Goal: Task Accomplishment & Management: Use online tool/utility

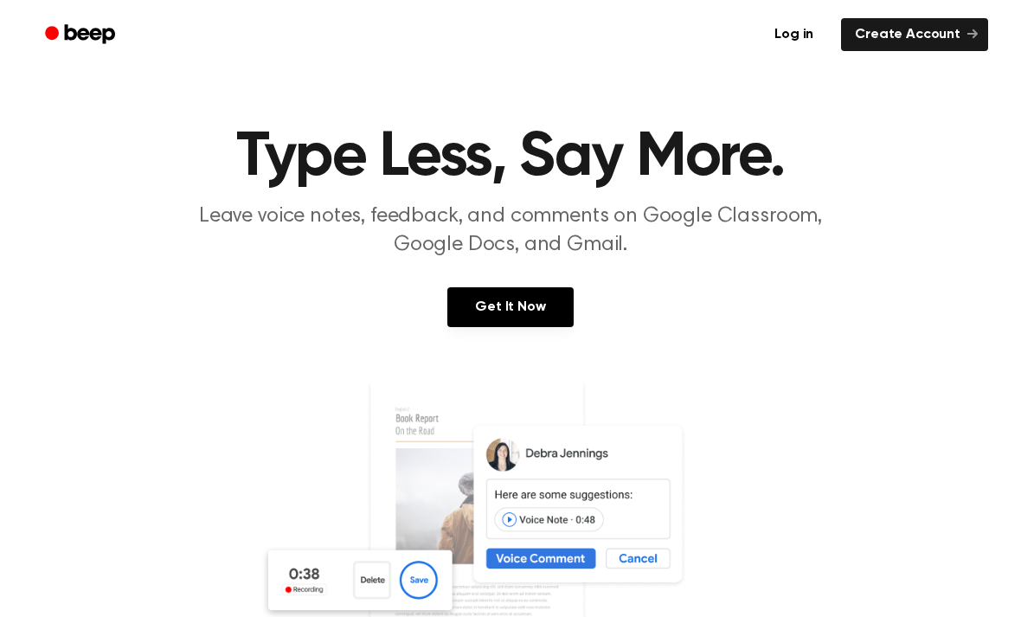
scroll to position [27, 0]
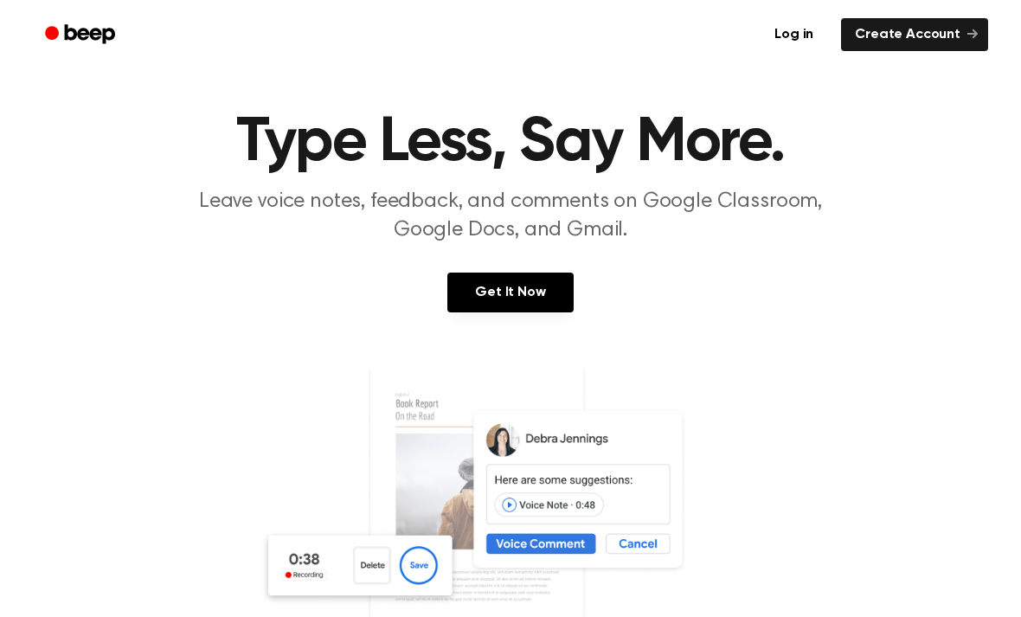
click at [512, 298] on link "Get It Now" at bounding box center [511, 293] width 126 height 40
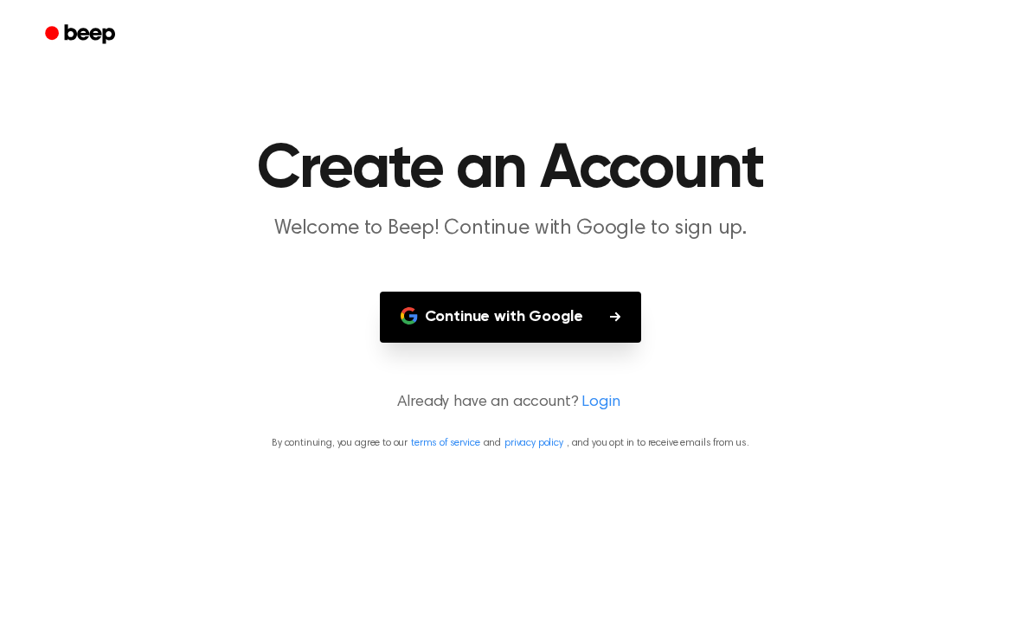
click at [530, 317] on button "Continue with Google" at bounding box center [511, 317] width 262 height 51
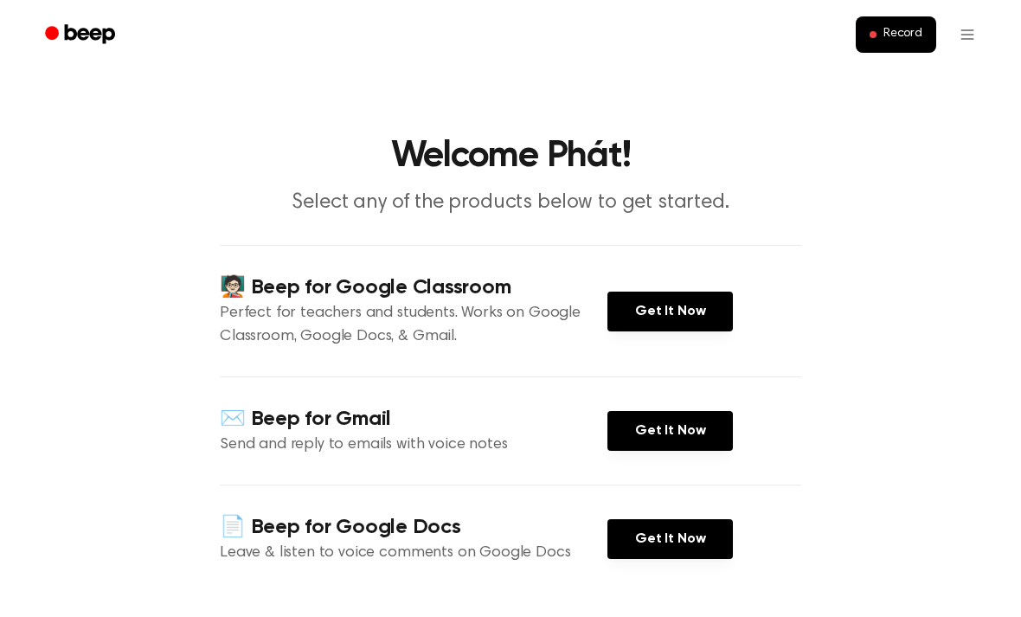
click at [712, 296] on link "Get It Now" at bounding box center [671, 312] width 126 height 40
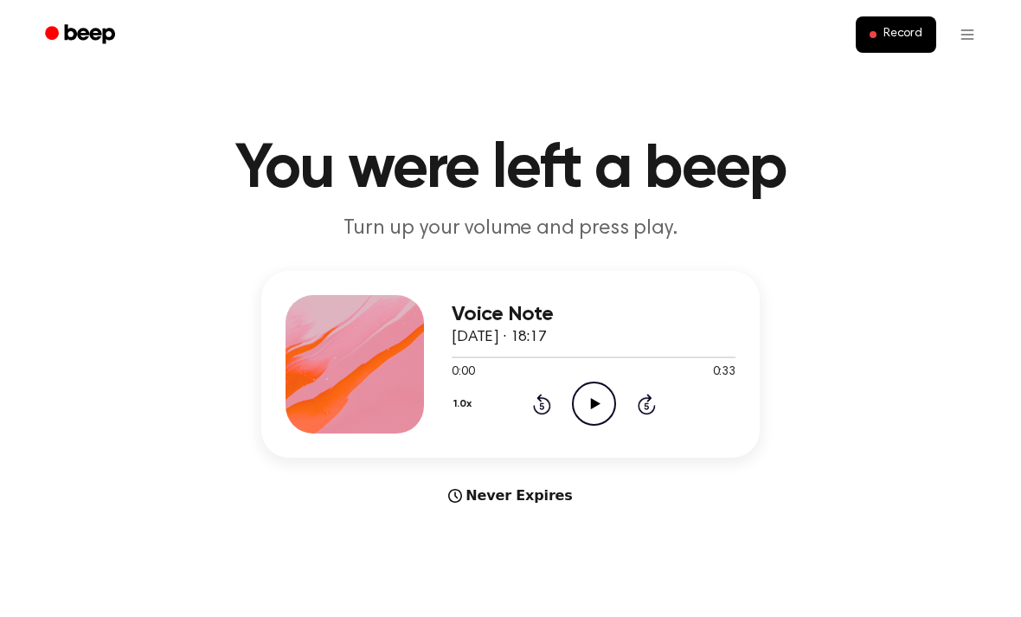
click at [907, 35] on span "Record" at bounding box center [903, 35] width 39 height 16
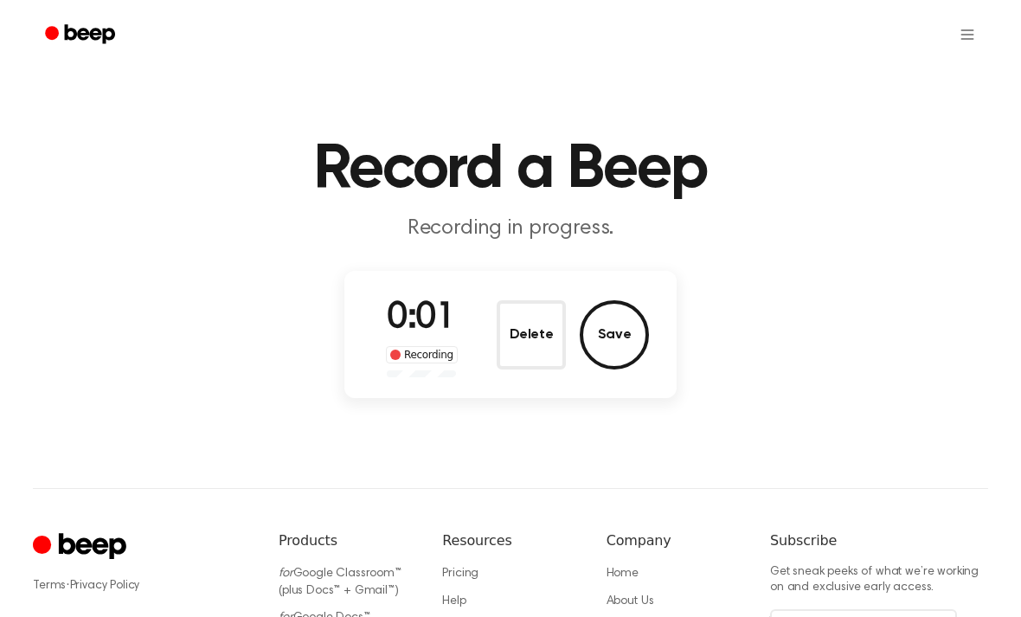
click at [536, 337] on button "Delete" at bounding box center [531, 334] width 69 height 69
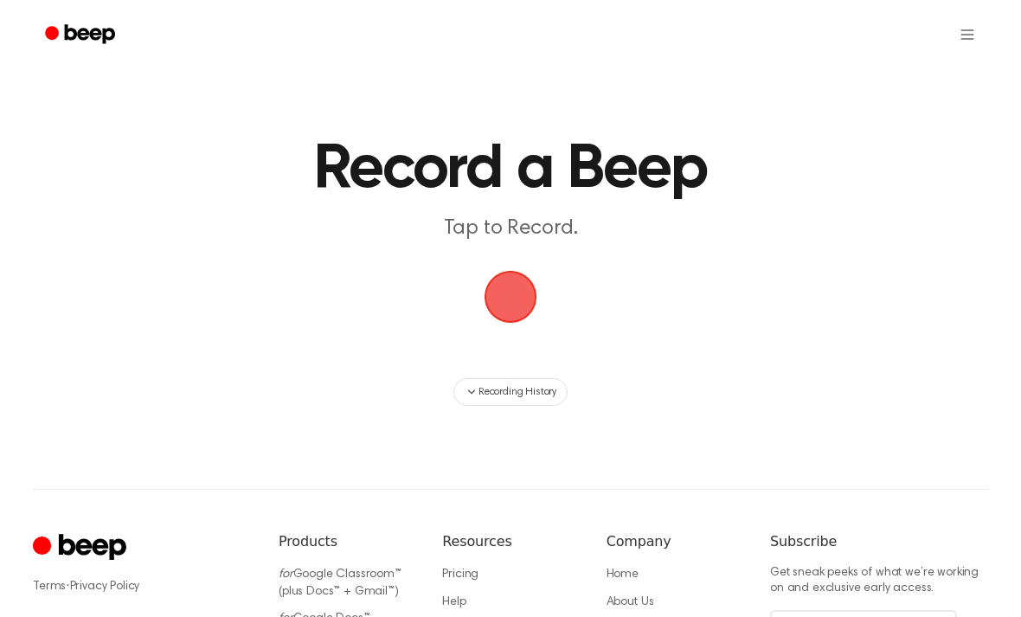
click at [521, 321] on span "button" at bounding box center [510, 297] width 48 height 48
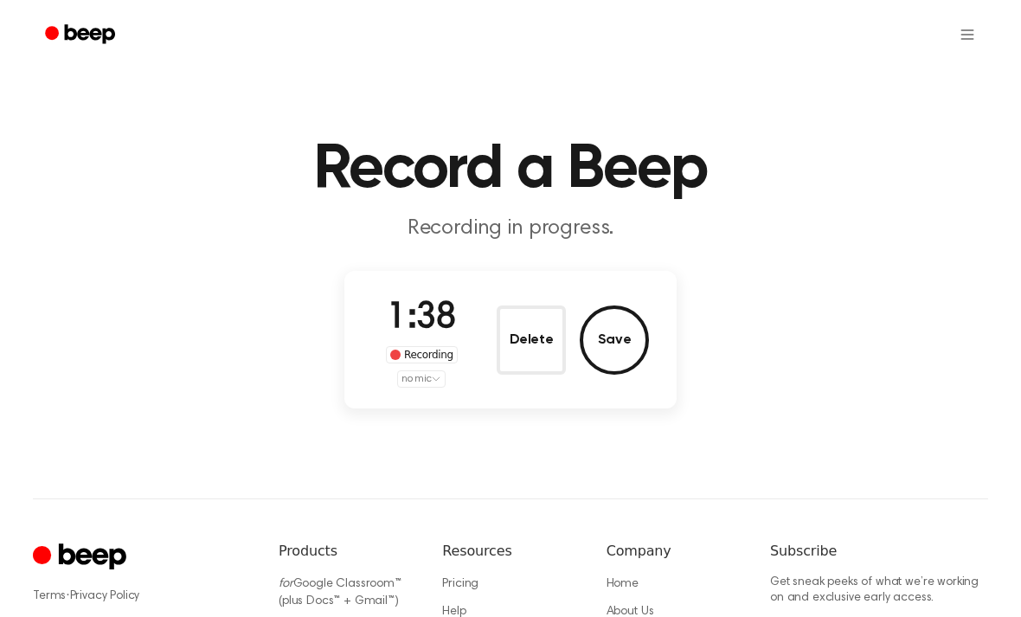
click at [624, 338] on button "Save" at bounding box center [614, 340] width 69 height 69
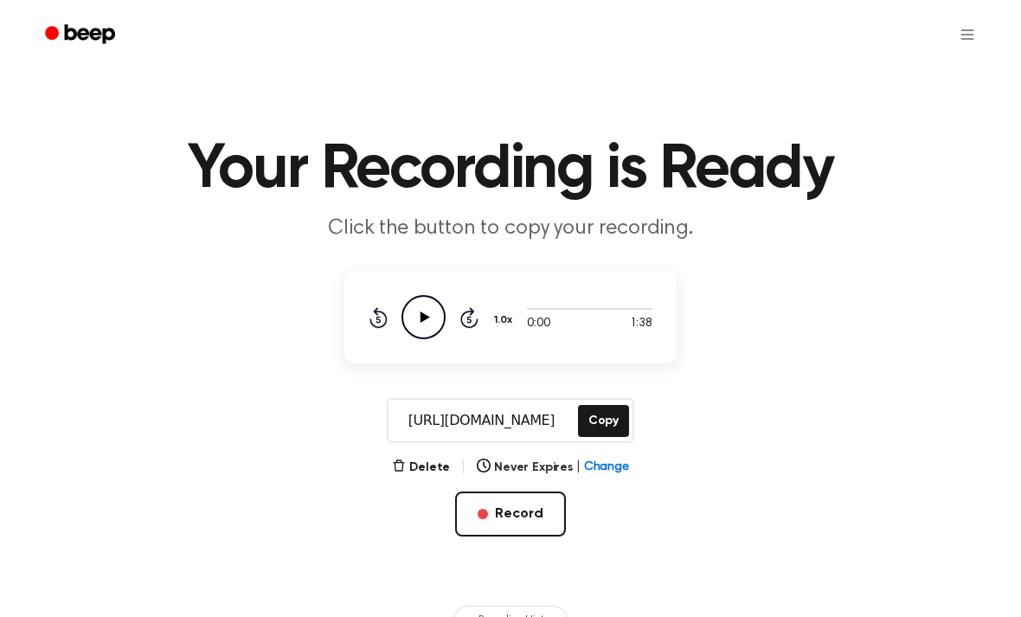
click at [608, 419] on button "Copy" at bounding box center [603, 421] width 51 height 32
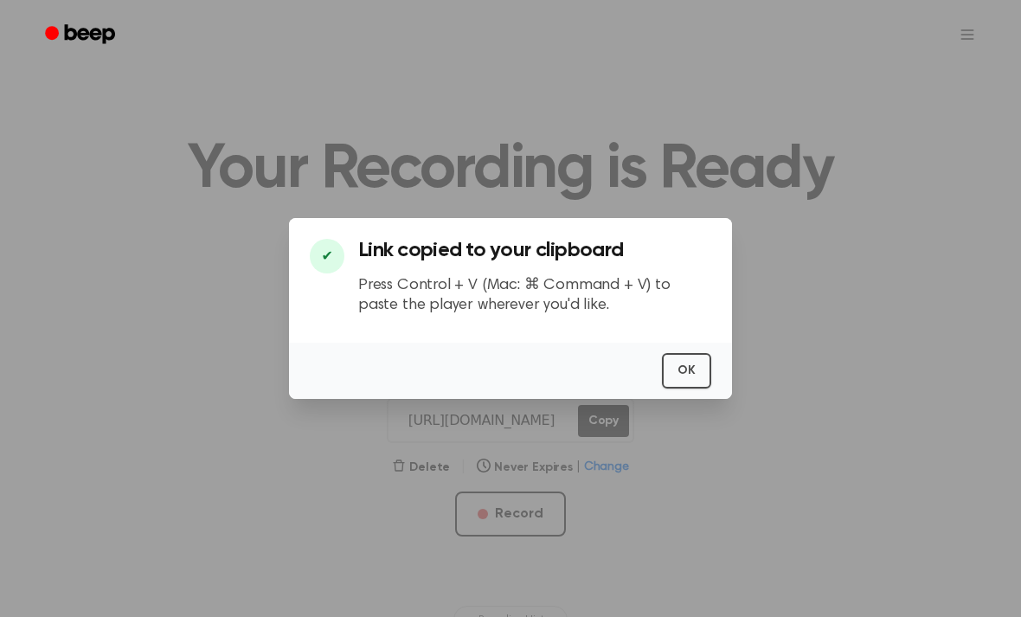
click at [686, 389] on button "OK" at bounding box center [686, 370] width 49 height 35
